Goal: Information Seeking & Learning: Learn about a topic

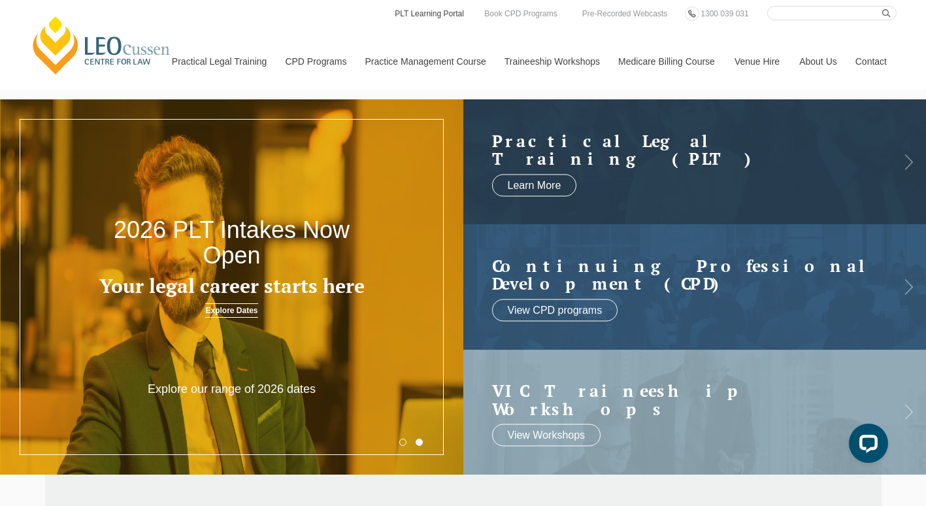
click at [414, 12] on link "PLT Learning Portal" at bounding box center [429, 14] width 72 height 14
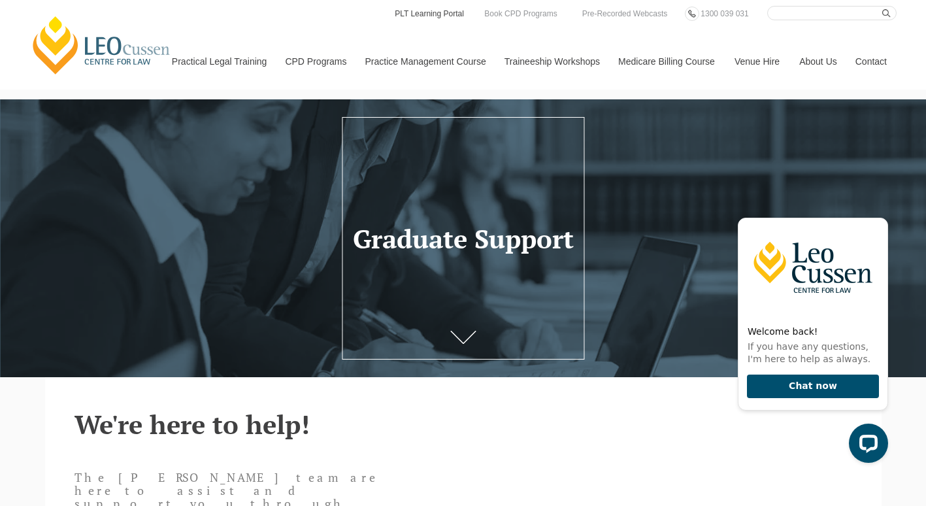
click at [422, 8] on link "PLT Learning Portal" at bounding box center [429, 14] width 72 height 14
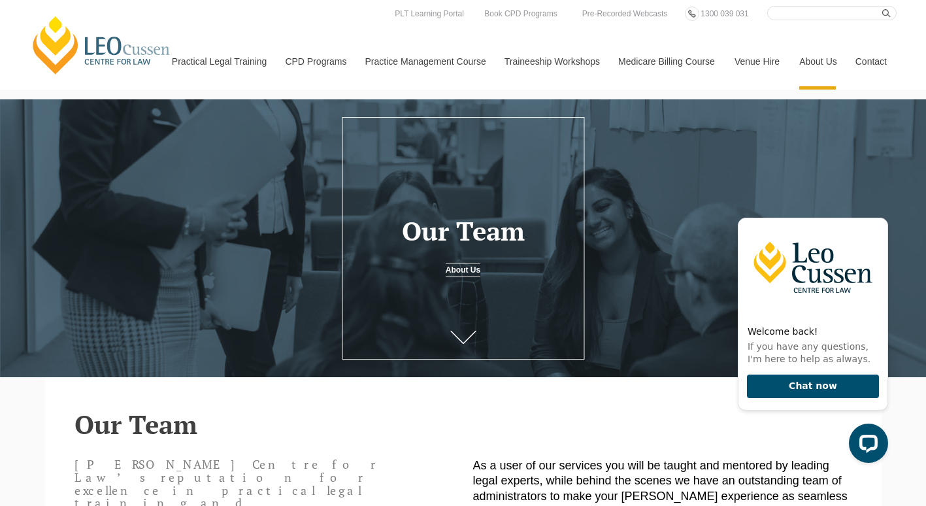
click at [537, 337] on div at bounding box center [463, 238] width 926 height 278
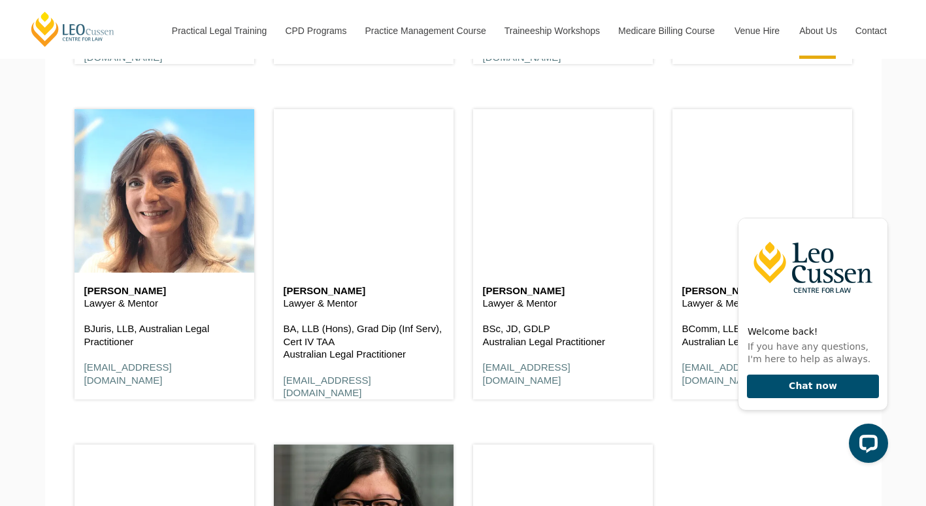
scroll to position [2707, 0]
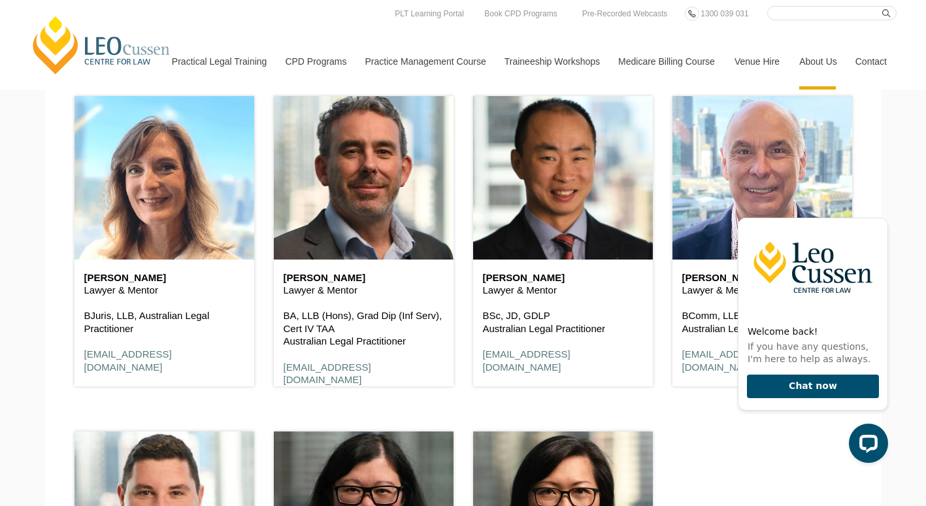
click at [787, 12] on input "Search here" at bounding box center [831, 13] width 129 height 14
type input "careers"
click at [887, 12] on icon "submit" at bounding box center [886, 13] width 8 height 8
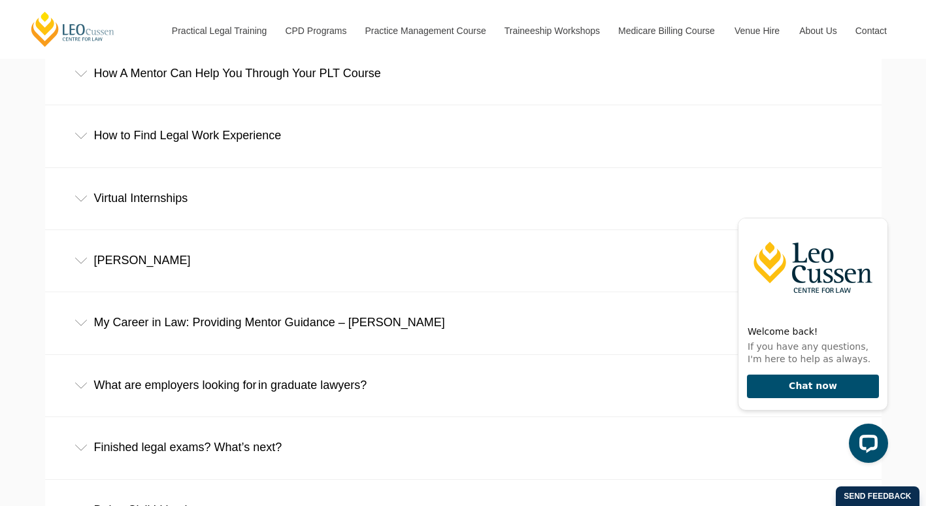
scroll to position [8755, 0]
